Goal: Find specific page/section: Find specific page/section

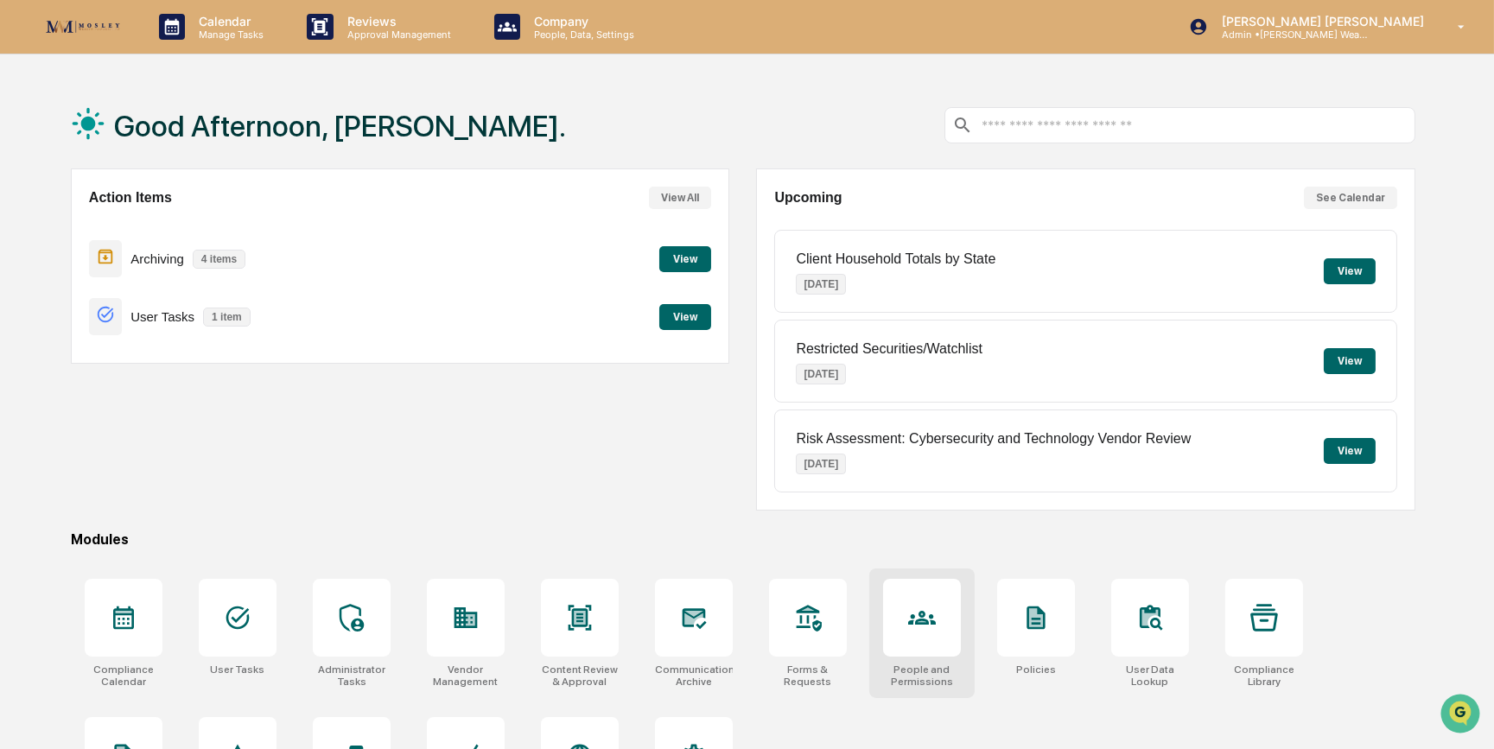
click at [920, 627] on icon at bounding box center [922, 618] width 28 height 28
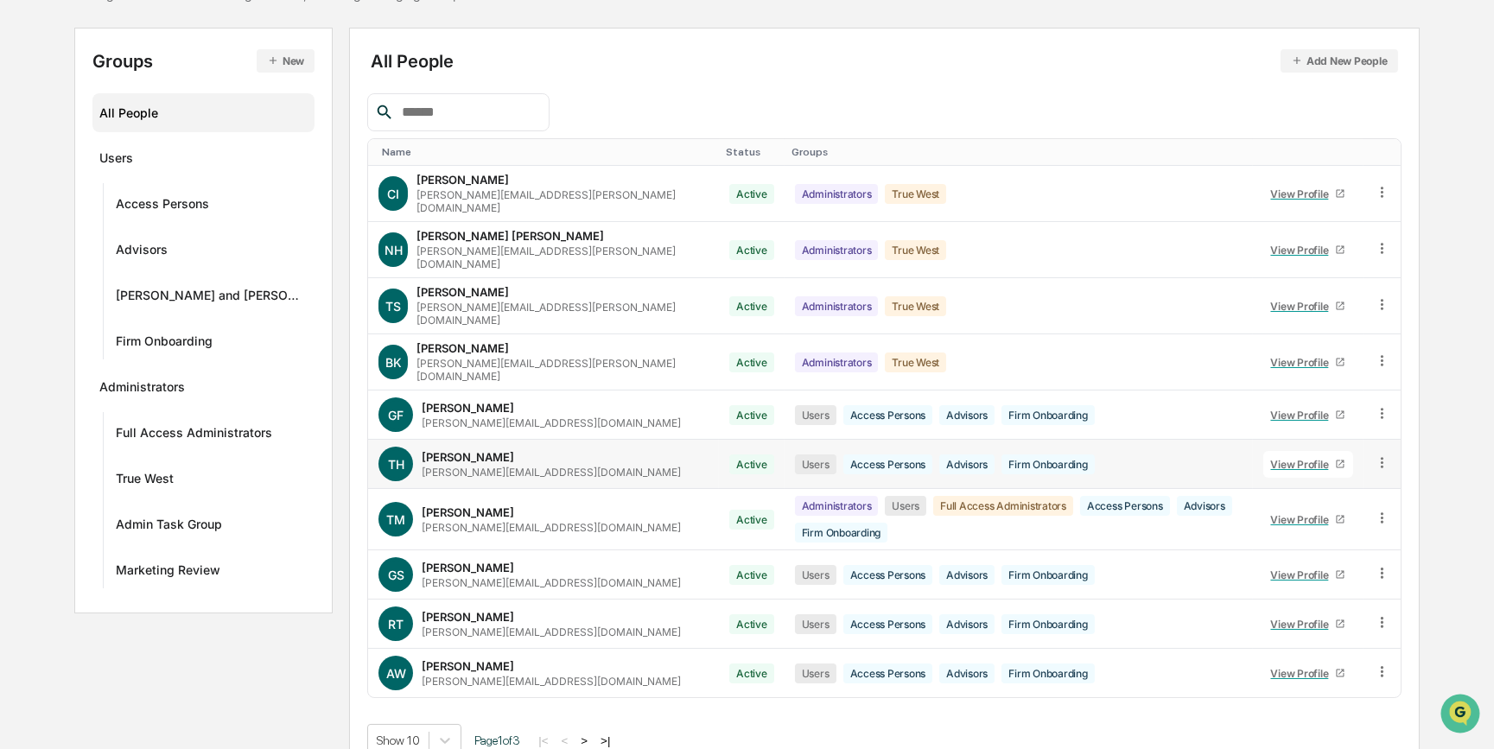
scroll to position [168, 0]
click at [577, 733] on button ">" at bounding box center [584, 740] width 17 height 15
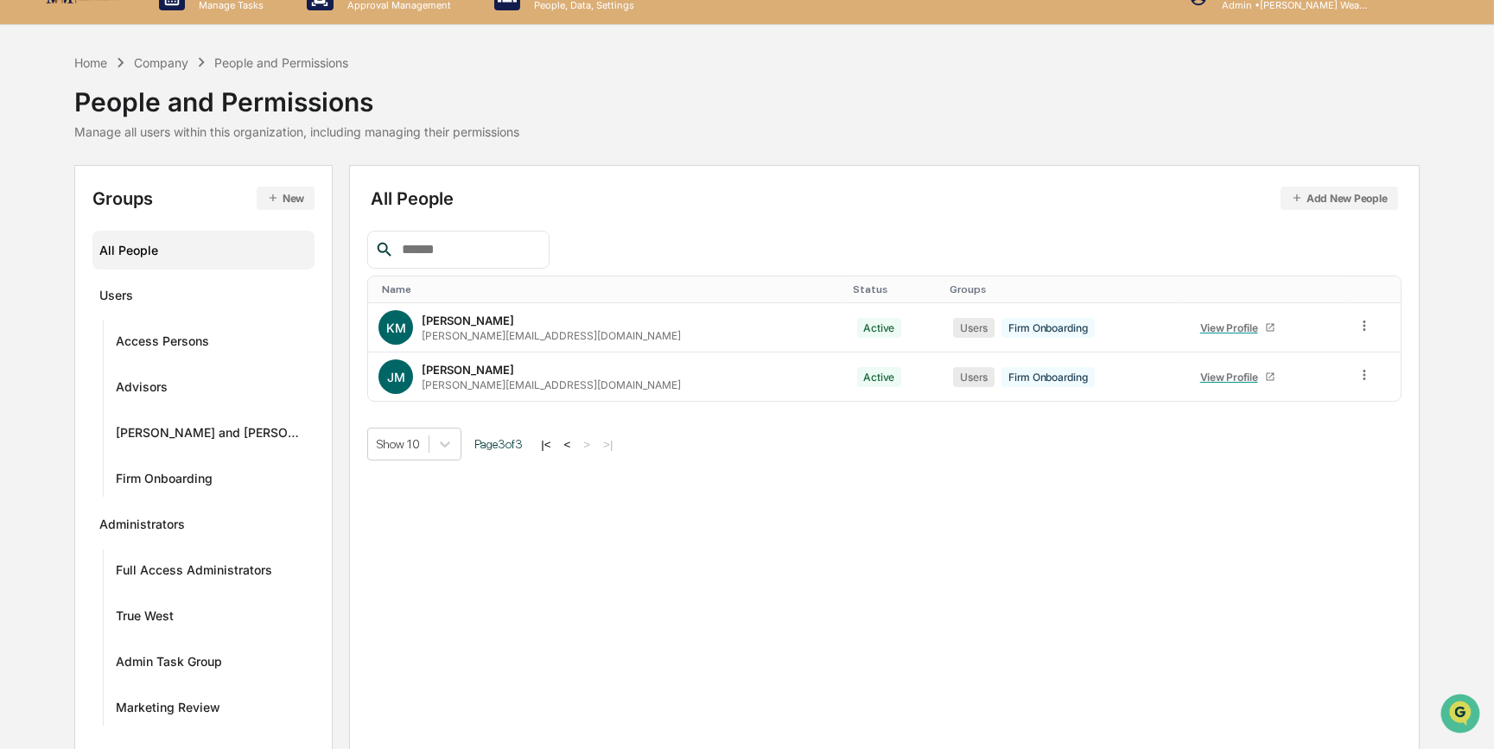
click at [559, 440] on button "<" at bounding box center [567, 444] width 17 height 15
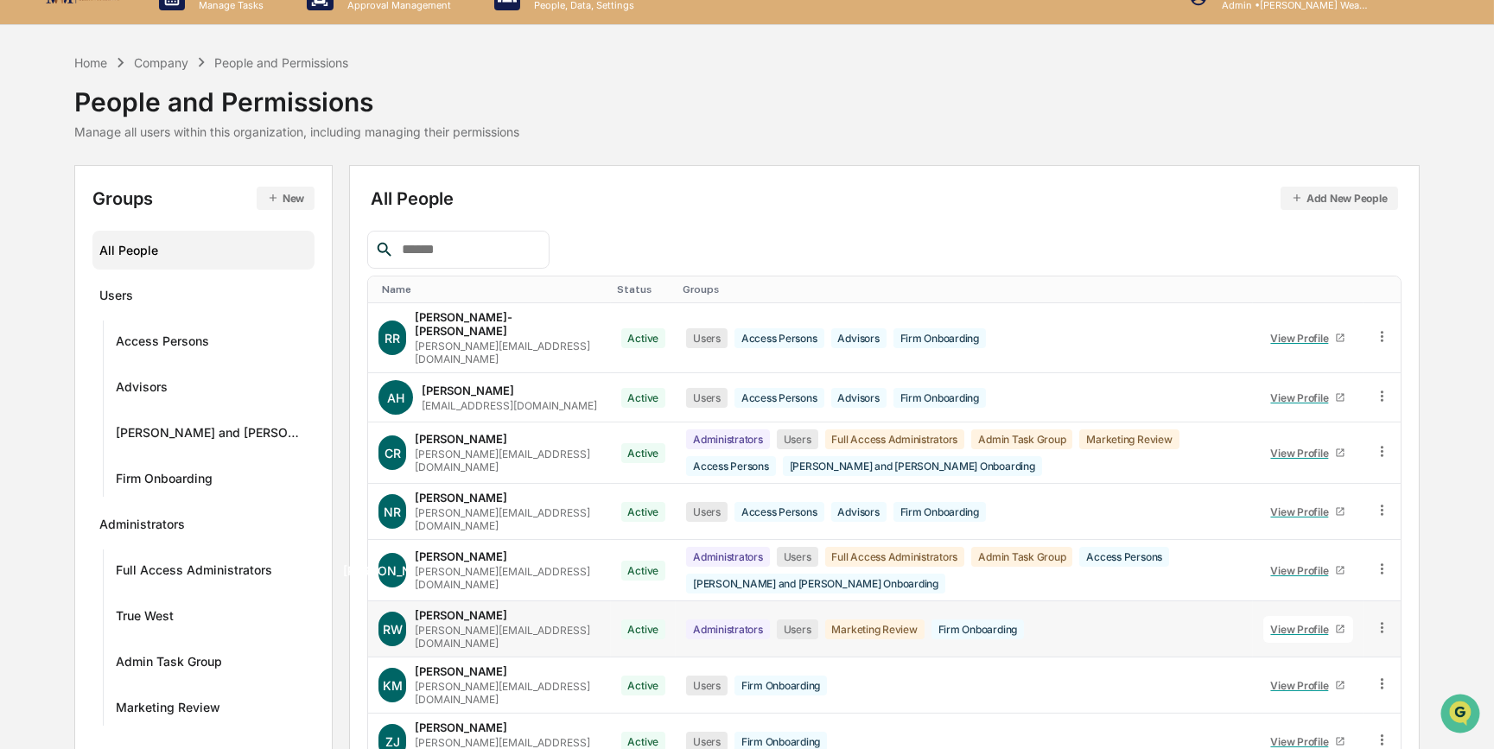
click at [558, 624] on div "robin@mosleywealthmanagement.com" at bounding box center [507, 637] width 185 height 26
